Goal: Information Seeking & Learning: Learn about a topic

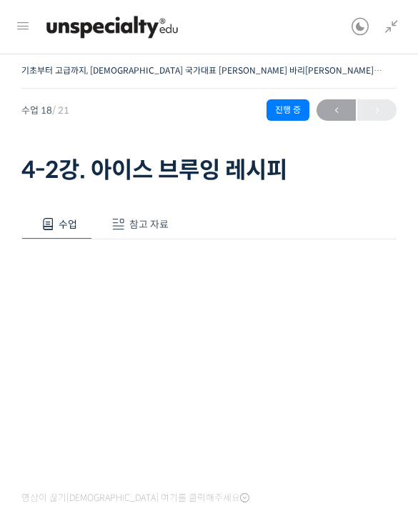
scroll to position [655, 0]
click at [393, 36] on link at bounding box center [388, 27] width 24 height 54
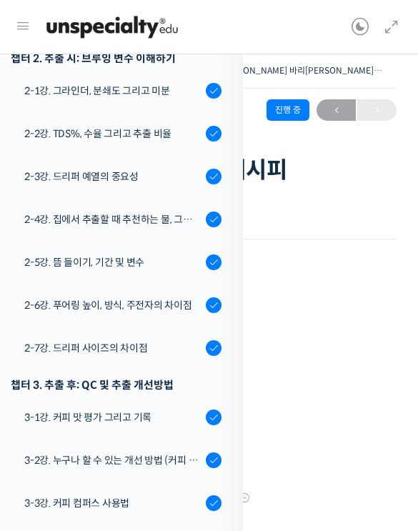
scroll to position [527, 0]
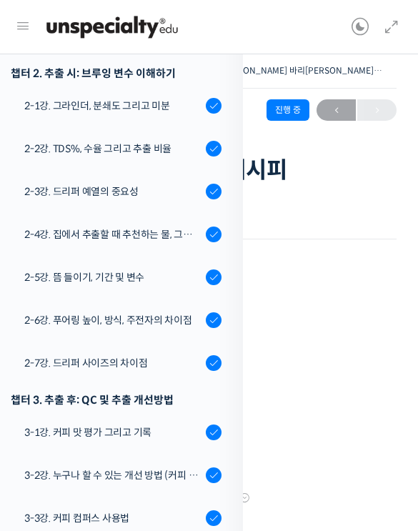
click at [182, 270] on div "2-5강. 뜸 들이기, 기간 및 변수" at bounding box center [112, 278] width 177 height 16
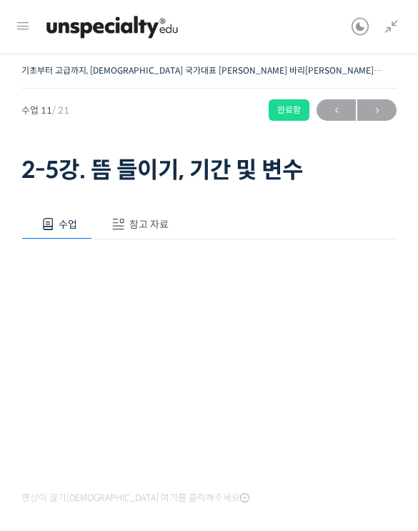
click at [157, 237] on button "참고 자료" at bounding box center [138, 225] width 92 height 30
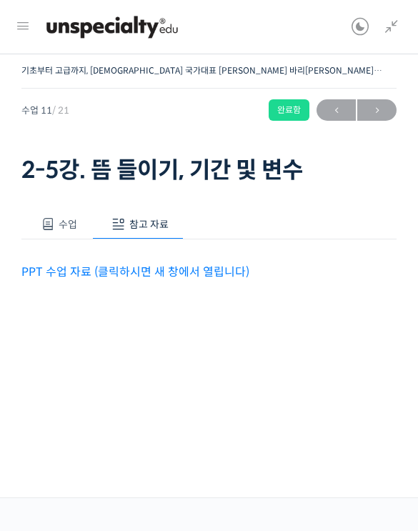
click at [205, 275] on link "PPT 수업 자료 (클릭하시면 새 창에서 열립니다)" at bounding box center [135, 272] width 228 height 15
click at [60, 242] on div "PPT 수업 자료 (클릭하시면 새 창에서 열립니다)" at bounding box center [208, 261] width 375 height 42
click at [74, 218] on span "수업" at bounding box center [68, 224] width 19 height 13
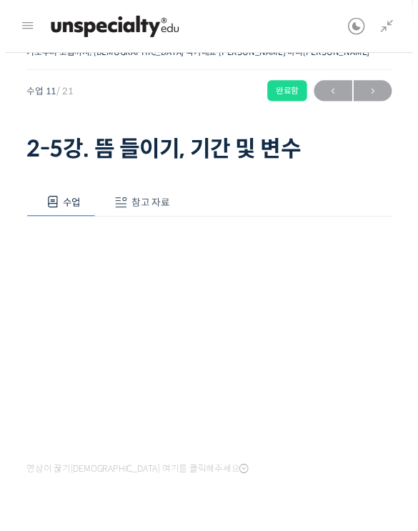
scroll to position [0, 0]
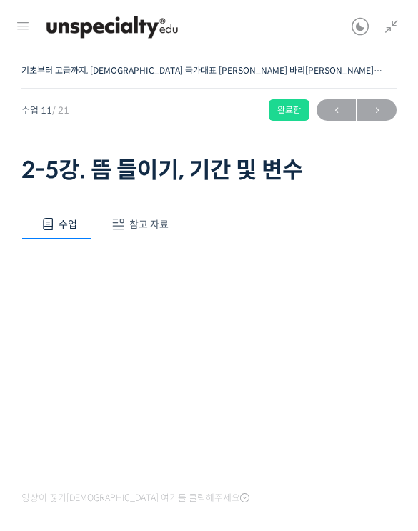
click at [382, 114] on span "→" at bounding box center [377, 110] width 39 height 19
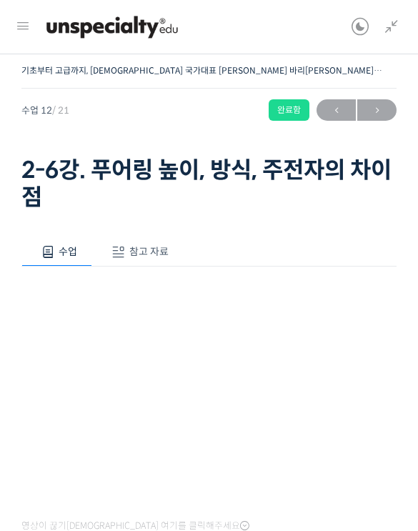
scroll to position [611, 0]
click at [159, 252] on span "참고 자료" at bounding box center [148, 251] width 39 height 13
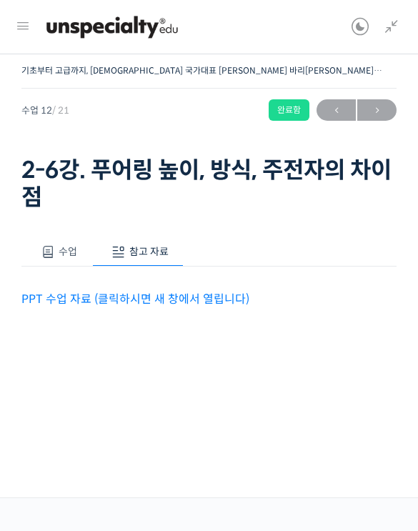
click at [218, 292] on link "PPT 수업 자료 (클릭하시면 새 창에서 열립니다)" at bounding box center [135, 299] width 228 height 15
click at [398, 22] on icon at bounding box center [391, 27] width 17 height 17
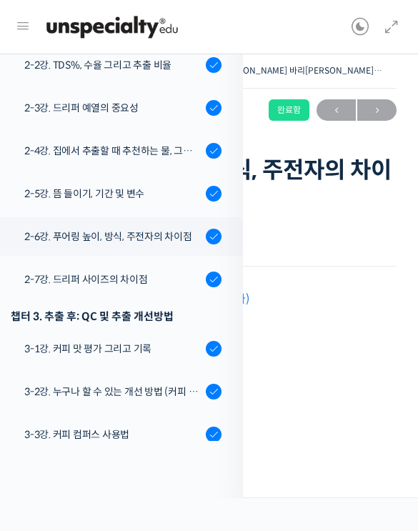
click at [298, 219] on div "수업 참고 자료 영상이 끊기신다면 여기를 클릭해주세요 [오류 정정] 24분 55초부터 25분 22초까지 “강배전일수록 높은 낙차와 얇은 물줄기…" at bounding box center [208, 303] width 375 height 175
click at [325, 194] on h1 "2-6강. 푸어링 높이, 방식, 주전자의 차이점" at bounding box center [208, 184] width 375 height 55
click at [389, 34] on icon at bounding box center [391, 27] width 17 height 17
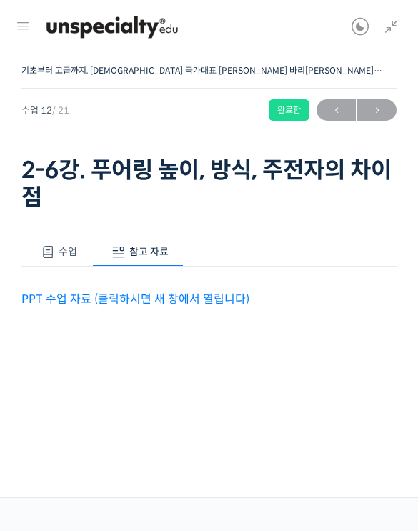
click at [59, 255] on span "수업" at bounding box center [68, 251] width 19 height 13
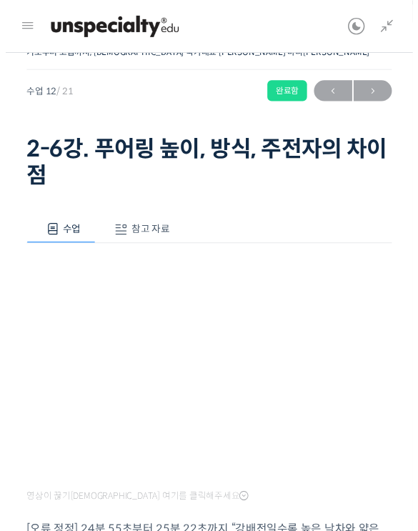
scroll to position [0, 0]
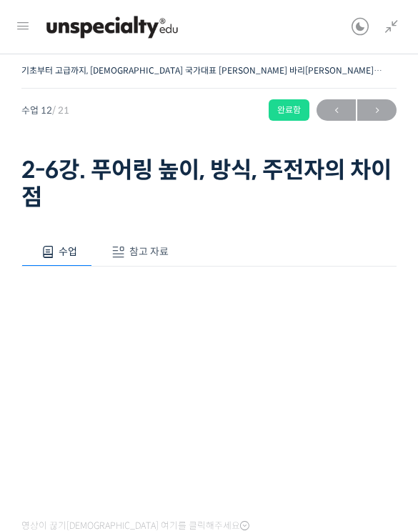
click at [371, 119] on span "→" at bounding box center [377, 110] width 39 height 19
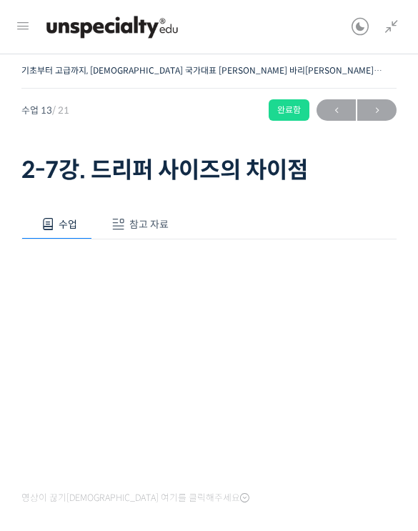
scroll to position [710, 0]
click at [157, 227] on span "참고 자료" at bounding box center [148, 224] width 39 height 13
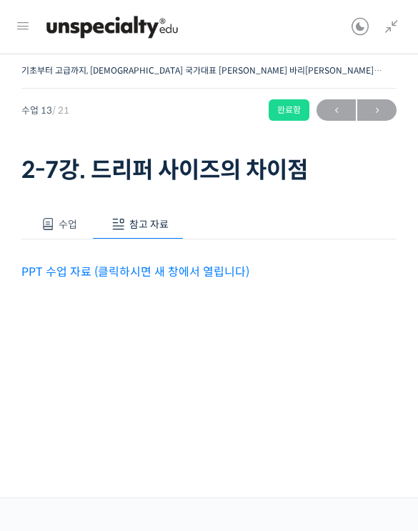
click at [242, 270] on link "PPT 수업 자료 (클릭하시면 새 창에서 열립니다)" at bounding box center [135, 272] width 228 height 15
click at [397, 23] on icon at bounding box center [391, 27] width 17 height 17
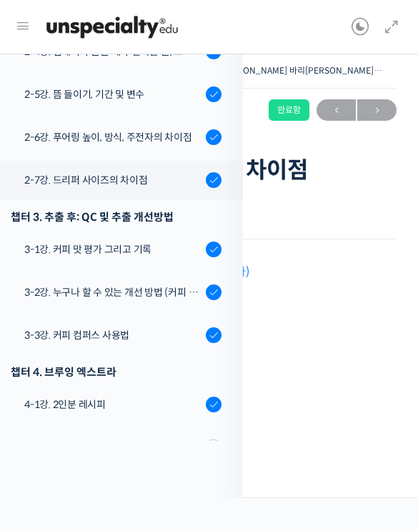
click at [163, 242] on div "3-1강. 커피 맛 평가 그리고 기록" at bounding box center [112, 250] width 177 height 16
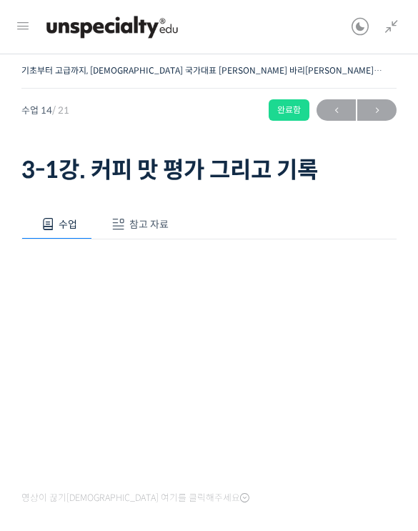
click at [156, 234] on button "참고 자료" at bounding box center [138, 225] width 92 height 30
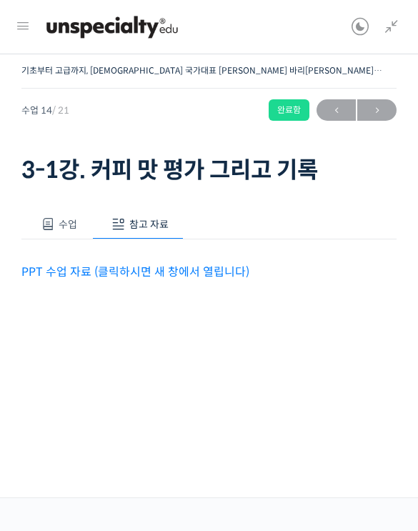
scroll to position [57, 0]
